Goal: Complete application form

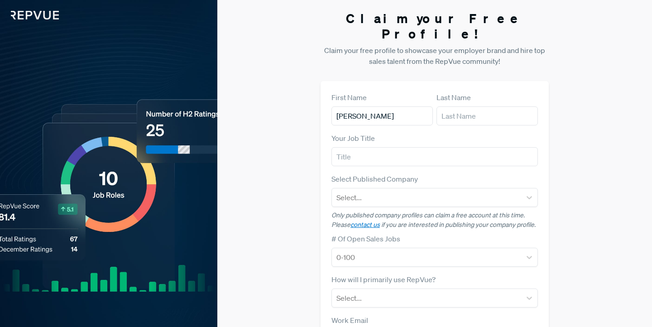
type input "[PERSON_NAME]"
click at [472, 106] on input "text" at bounding box center [487, 115] width 101 height 19
type input "[PERSON_NAME]"
click at [412, 147] on input "text" at bounding box center [435, 156] width 207 height 19
type input "Salesman"
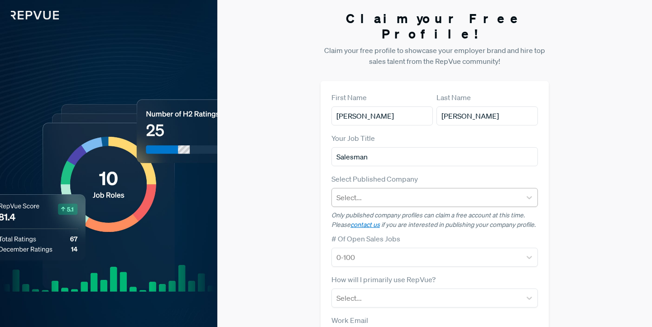
click at [402, 191] on div at bounding box center [427, 197] width 180 height 13
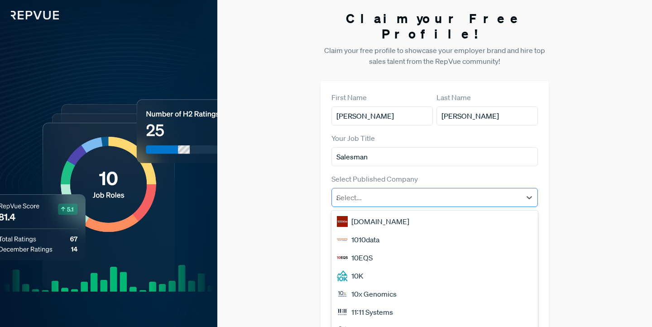
scroll to position [8, 0]
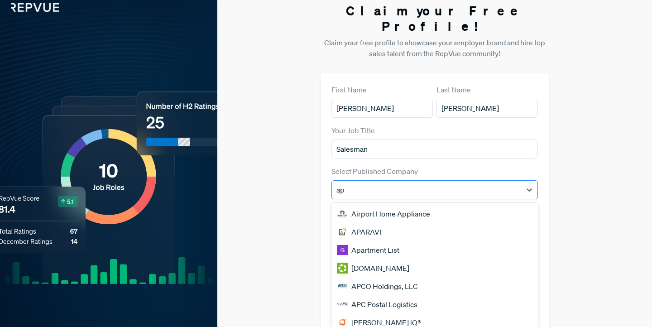
type input "a"
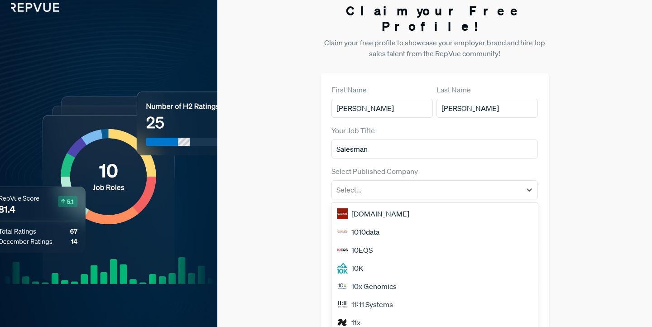
click at [399, 205] on div "[DOMAIN_NAME]" at bounding box center [435, 214] width 207 height 18
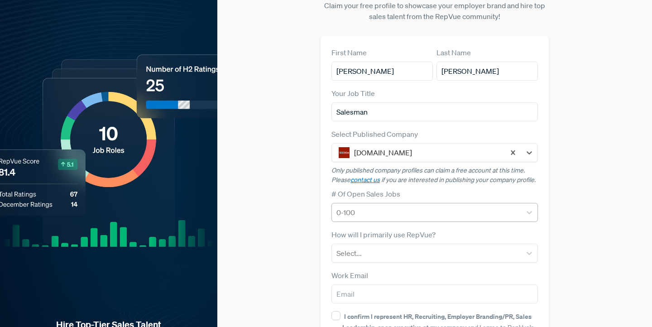
click at [353, 206] on div at bounding box center [427, 212] width 180 height 13
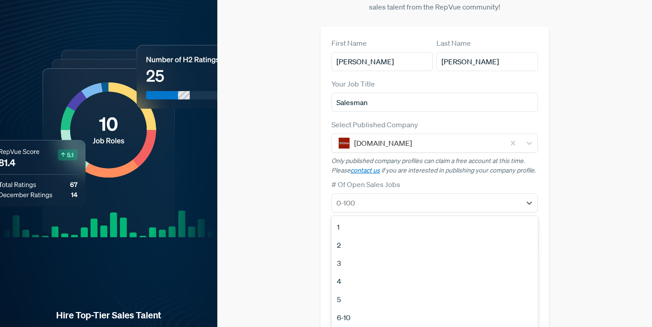
scroll to position [68, 0]
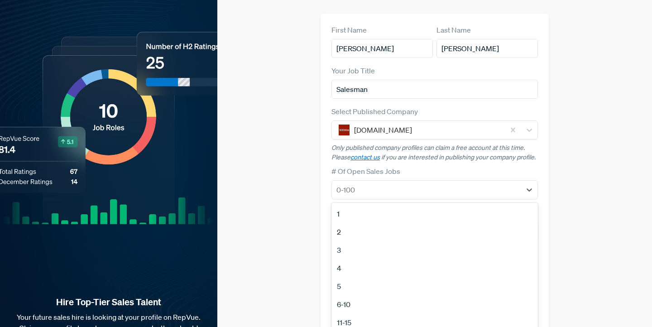
click at [350, 205] on div "1" at bounding box center [435, 214] width 207 height 18
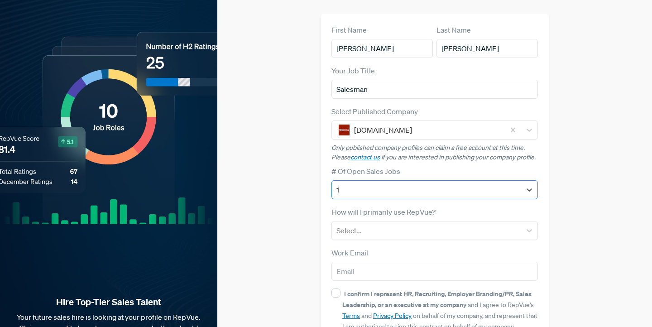
click at [358, 183] on div at bounding box center [427, 189] width 180 height 13
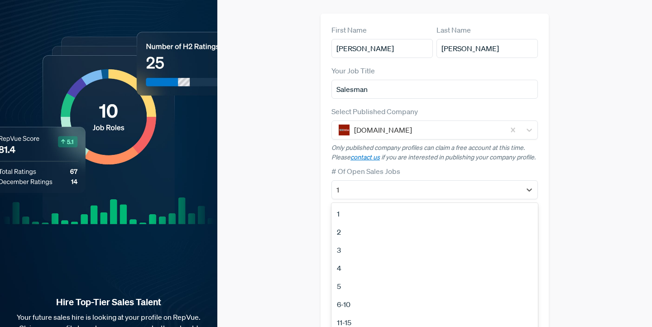
scroll to position [85, 0]
click at [359, 301] on div "100+" at bounding box center [435, 310] width 207 height 18
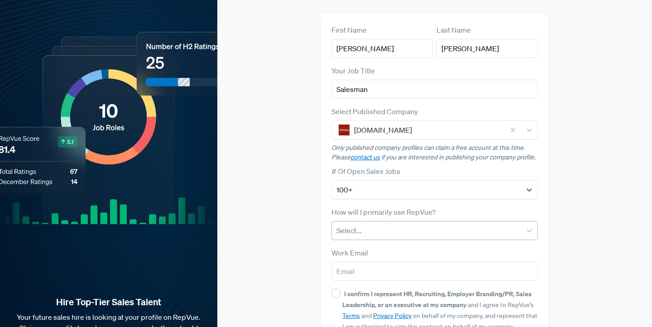
click at [378, 224] on div at bounding box center [427, 230] width 180 height 13
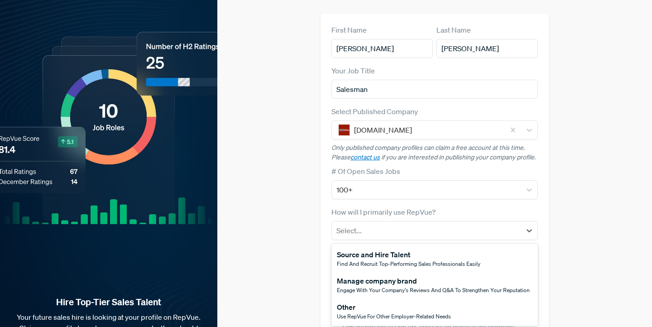
click at [383, 249] on div "Source and Hire Talent" at bounding box center [409, 254] width 144 height 11
click at [375, 224] on div at bounding box center [427, 230] width 180 height 13
click at [384, 286] on span "Engage with your company's reviews and Q&A to strengthen your reputation" at bounding box center [433, 290] width 193 height 8
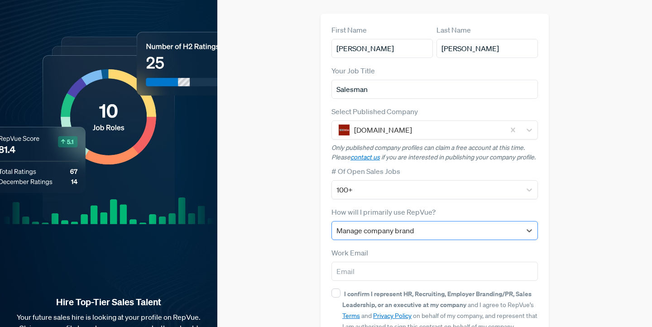
click at [370, 224] on div at bounding box center [427, 230] width 180 height 13
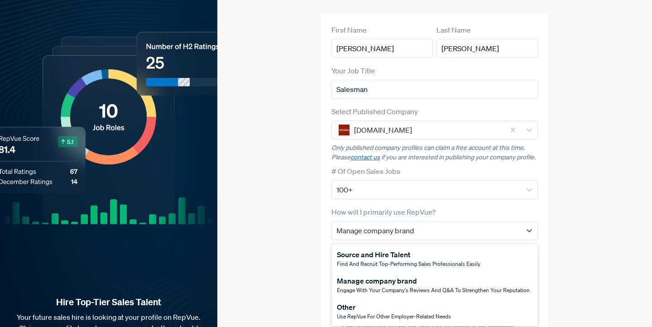
click at [359, 302] on div "Other" at bounding box center [394, 307] width 114 height 11
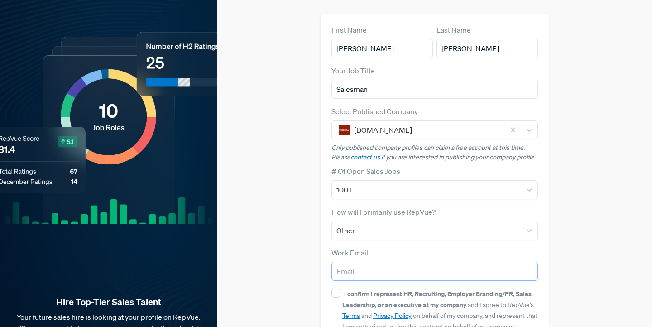
click at [357, 262] on input "email" at bounding box center [435, 271] width 207 height 19
type input "[EMAIL_ADDRESS][DOMAIN_NAME]"
click at [337, 289] on input "I confirm I represent HR, Recruiting, Employer Branding/PR, Sales Leadership, o…" at bounding box center [336, 293] width 9 height 9
checkbox input "true"
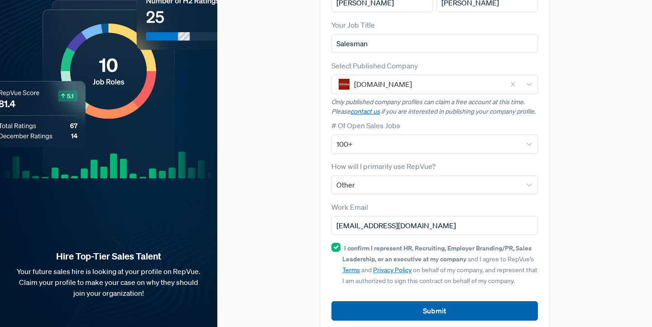
click at [372, 301] on button "Submit" at bounding box center [435, 310] width 207 height 19
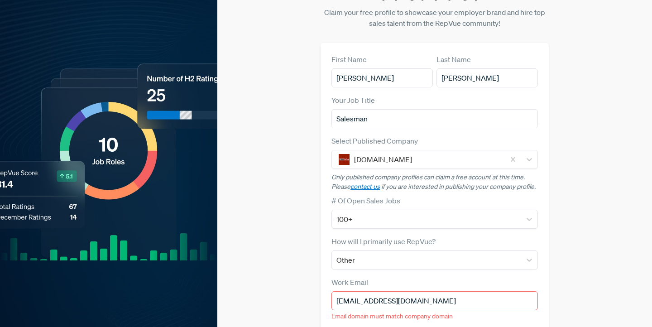
scroll to position [38, 0]
click at [391, 152] on div "[DOMAIN_NAME]" at bounding box center [427, 160] width 155 height 16
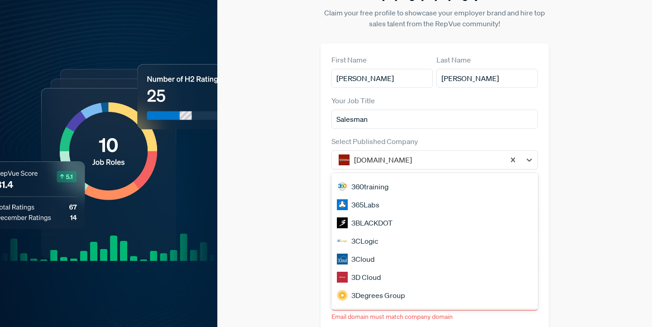
scroll to position [774, 0]
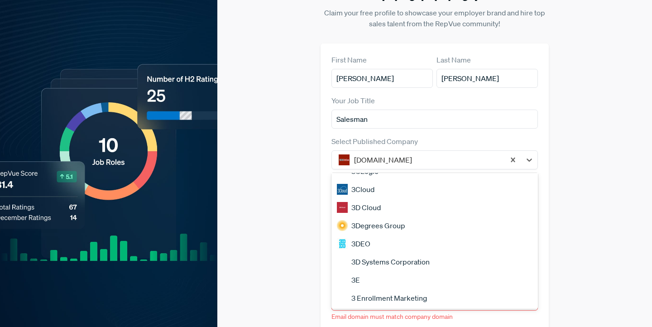
click at [305, 176] on div "Claim your Free Profile! Claim your free profile to showcase your employer bran…" at bounding box center [434, 195] width 435 height 467
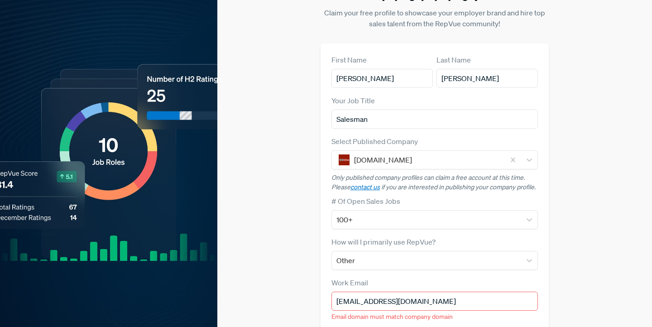
scroll to position [0, 0]
